Goal: Find specific page/section: Find specific page/section

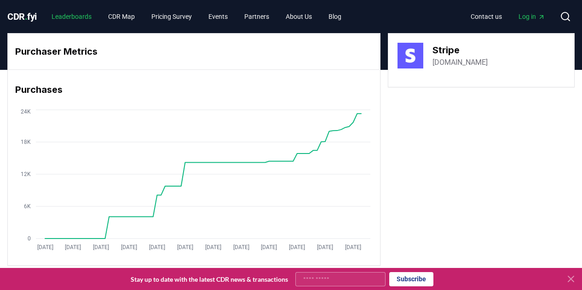
click at [67, 14] on link "Leaderboards" at bounding box center [71, 16] width 55 height 17
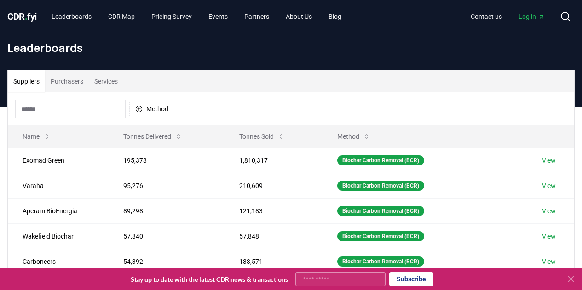
click at [87, 107] on input at bounding box center [70, 109] width 110 height 18
click at [70, 87] on button "Purchasers" at bounding box center [67, 81] width 44 height 22
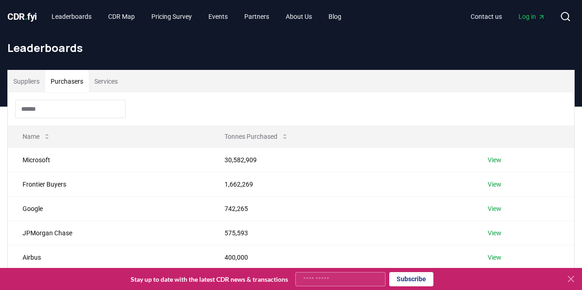
click at [64, 108] on input at bounding box center [70, 109] width 110 height 18
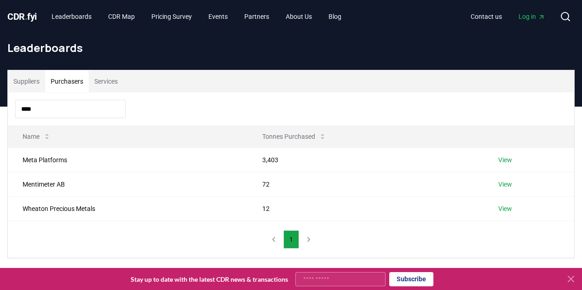
type input "****"
click at [41, 157] on td "Meta Platforms" at bounding box center [128, 160] width 240 height 24
click at [504, 161] on link "View" at bounding box center [505, 159] width 14 height 9
